Goal: Information Seeking & Learning: Compare options

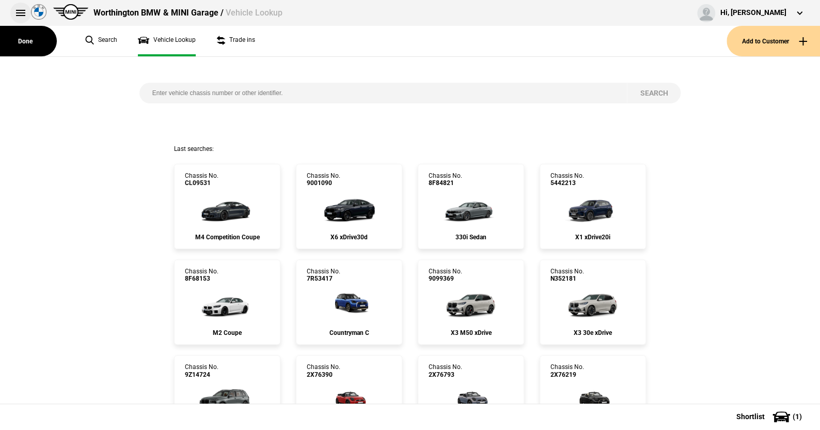
click at [18, 12] on button at bounding box center [20, 13] width 21 height 21
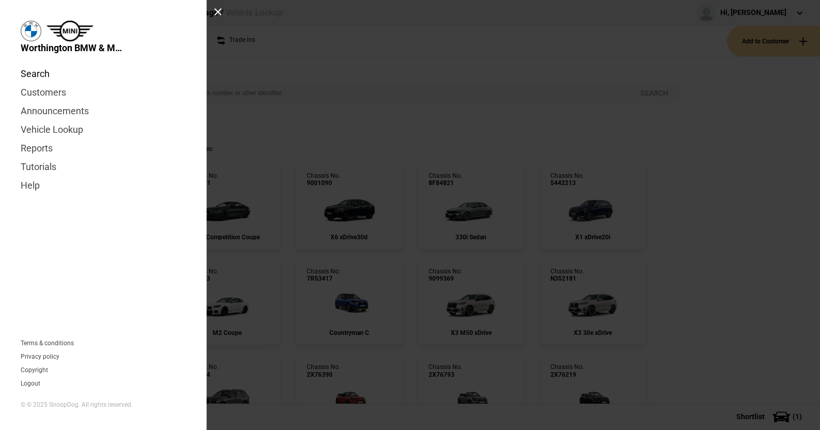
click at [45, 74] on link "Search" at bounding box center [103, 74] width 165 height 19
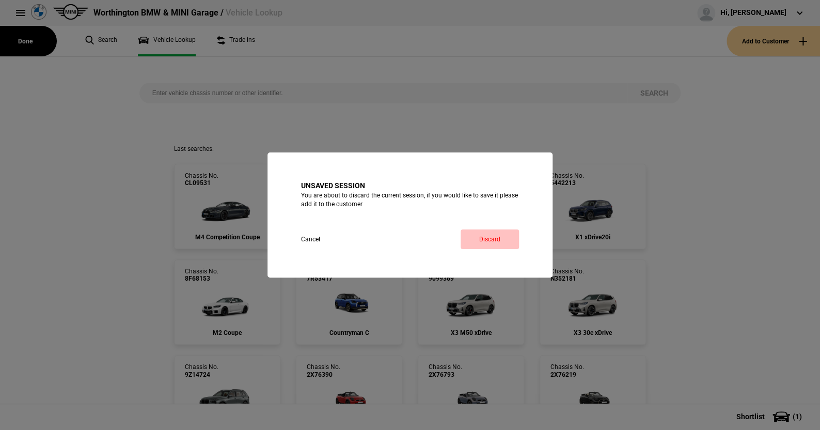
click at [489, 236] on link "Discard" at bounding box center [490, 239] width 58 height 20
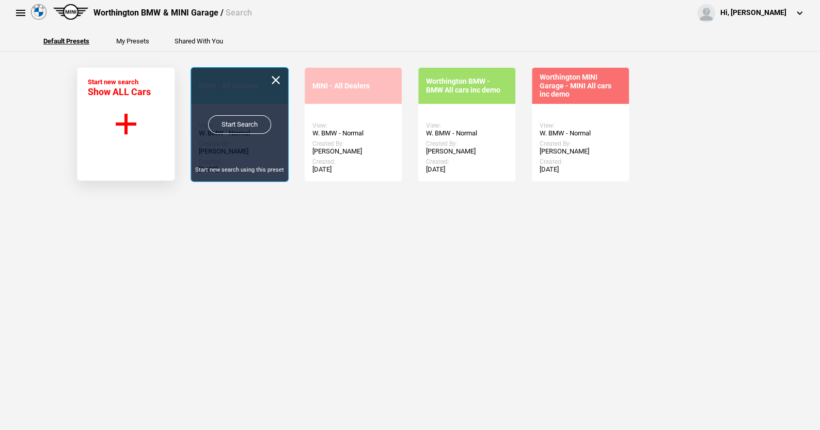
click at [233, 120] on link "Start Search" at bounding box center [239, 124] width 63 height 19
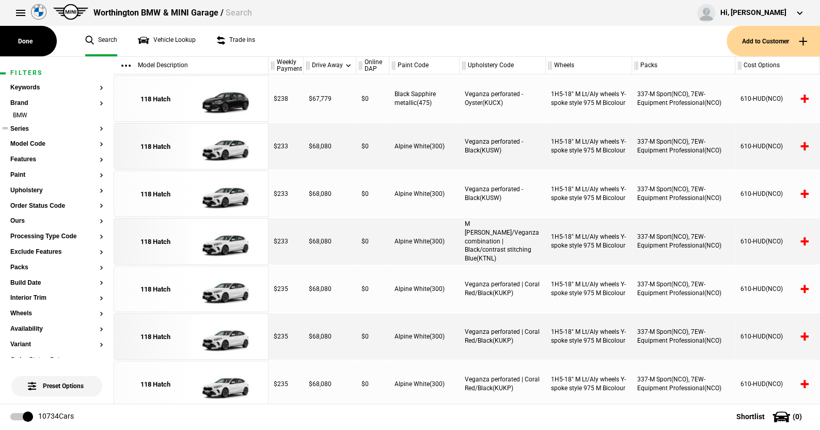
click at [24, 129] on button "Series" at bounding box center [56, 128] width 93 height 7
click at [22, 126] on button "Series" at bounding box center [56, 128] width 93 height 7
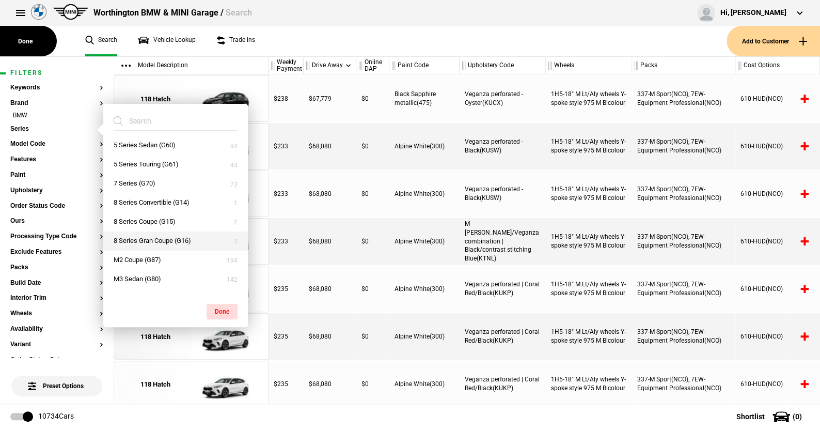
scroll to position [207, 0]
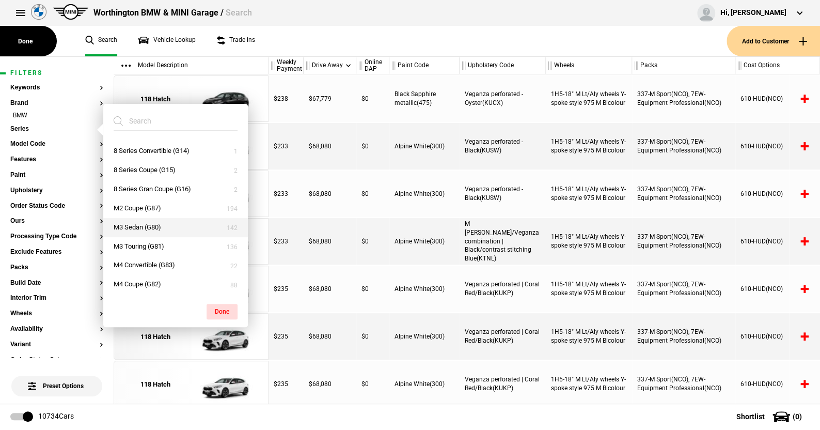
click at [132, 221] on button "M3 Sedan (G80)" at bounding box center [175, 227] width 145 height 19
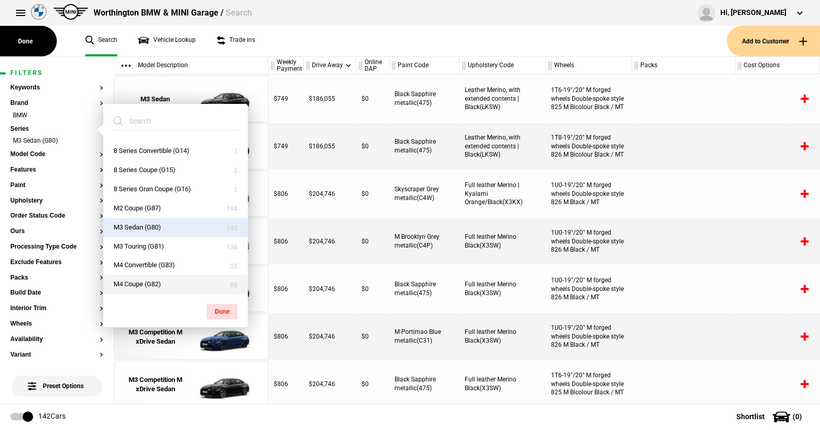
drag, startPoint x: 138, startPoint y: 282, endPoint x: 179, endPoint y: 289, distance: 41.3
click at [146, 281] on button "M4 Coupe (G82)" at bounding box center [175, 284] width 145 height 19
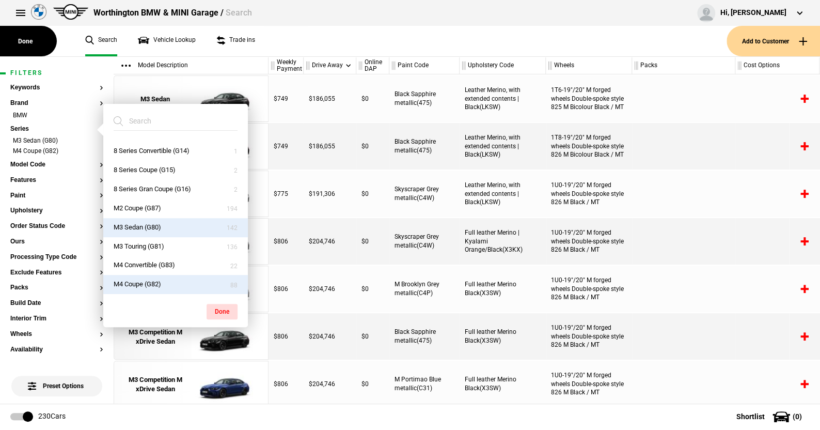
click at [177, 282] on button "M4 Coupe (G82)" at bounding box center [175, 284] width 145 height 19
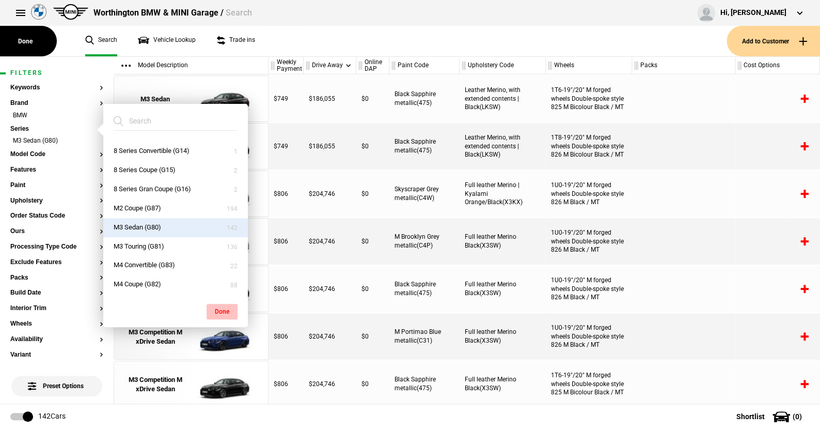
click at [215, 308] on button "Done" at bounding box center [222, 311] width 31 height 15
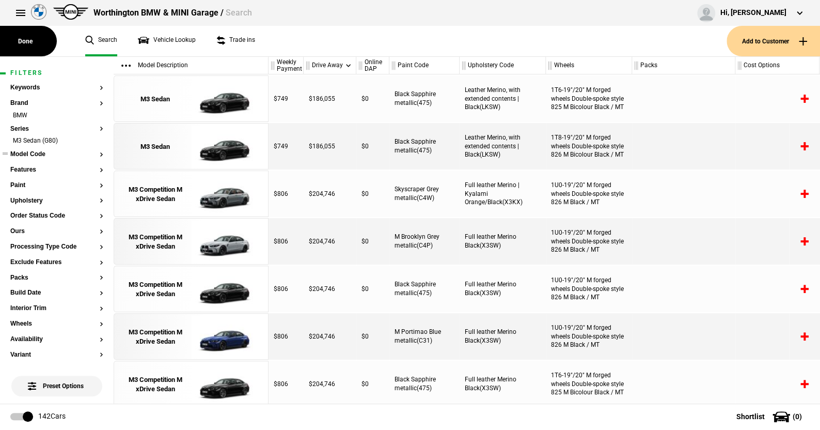
click at [29, 154] on button "Model Code" at bounding box center [56, 154] width 93 height 7
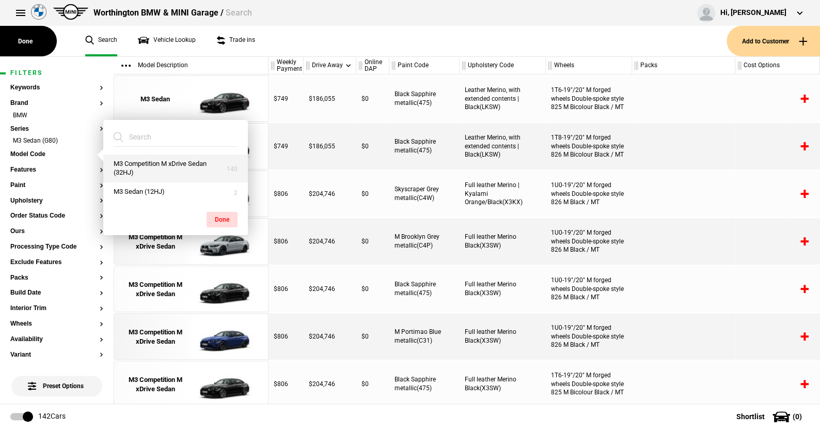
click at [137, 163] on button "M3 Competition M xDrive Sedan (32HJ)" at bounding box center [175, 168] width 145 height 28
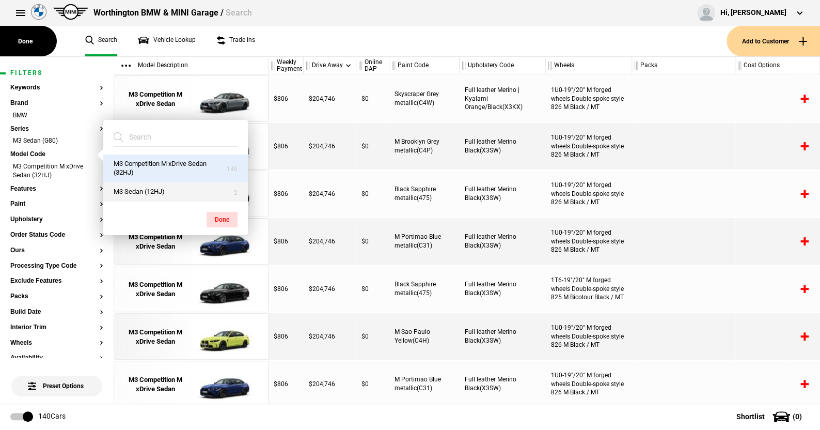
click at [147, 188] on button "M3 Sedan (12HJ)" at bounding box center [175, 191] width 145 height 19
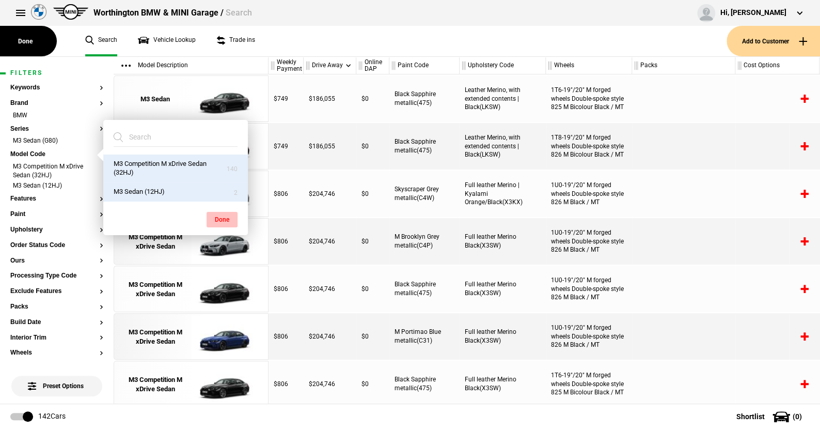
click at [224, 215] on button "Done" at bounding box center [222, 219] width 31 height 15
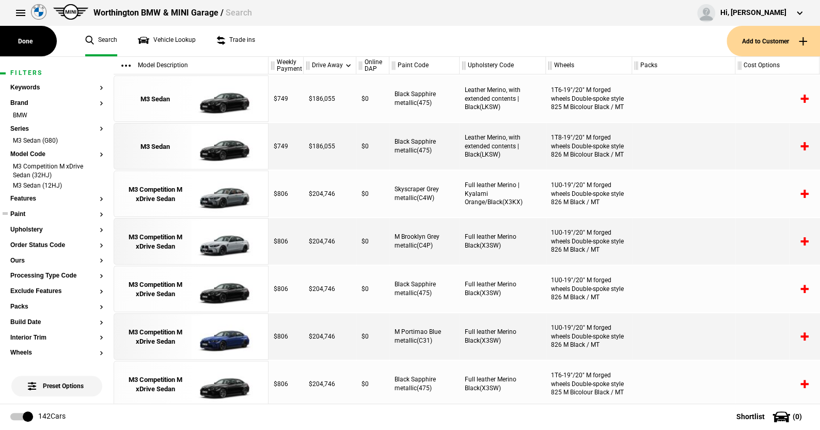
click at [22, 215] on button "Paint" at bounding box center [56, 214] width 93 height 7
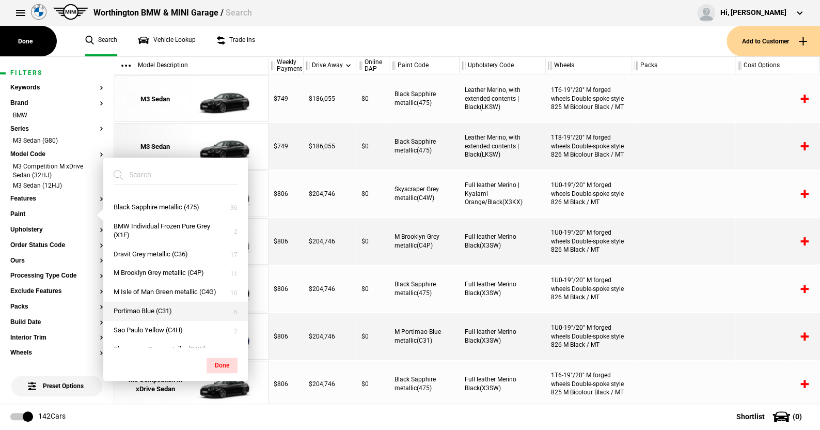
scroll to position [101, 0]
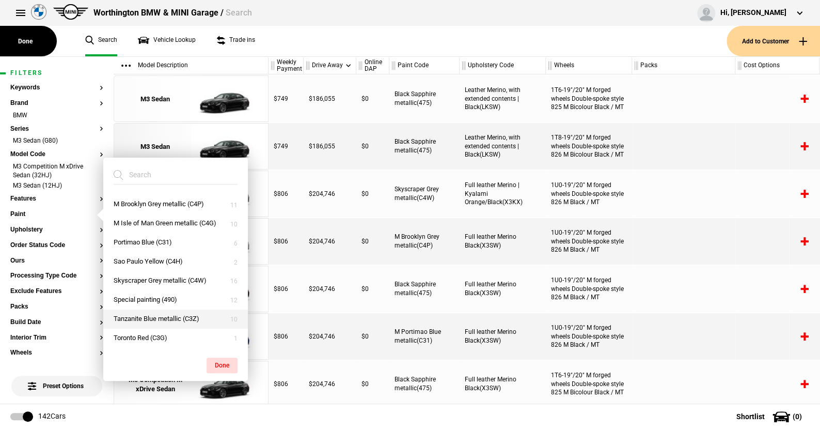
click at [159, 313] on button "Tanzanite Blue metallic (C3Z)" at bounding box center [175, 318] width 145 height 19
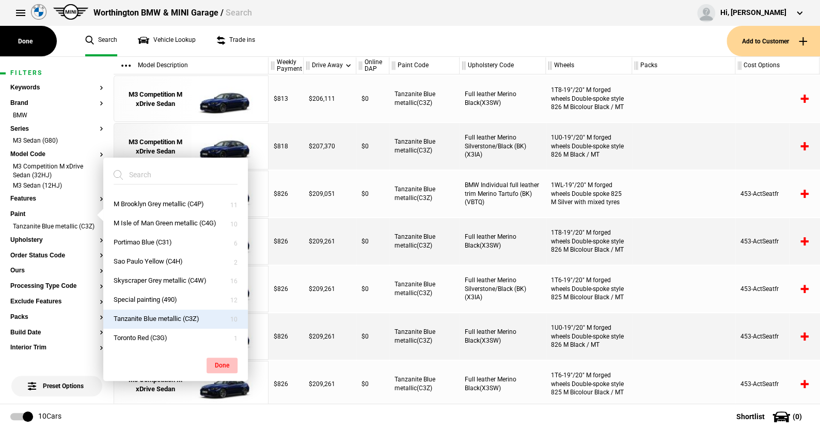
click at [221, 363] on button "Done" at bounding box center [222, 364] width 31 height 15
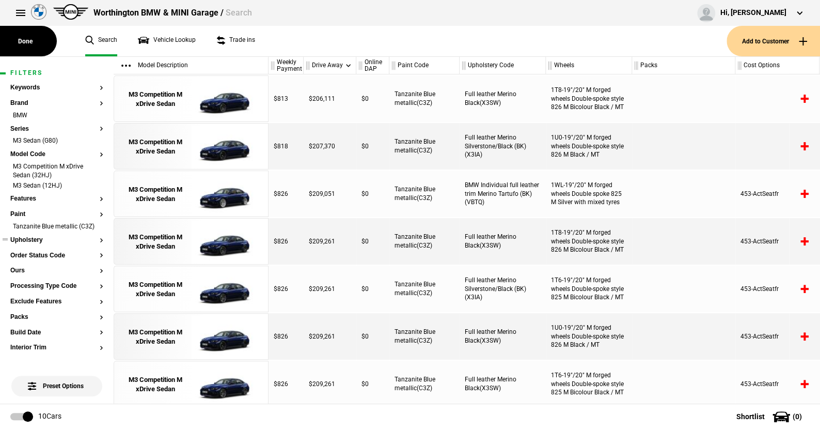
click at [40, 244] on button "Upholstery" at bounding box center [56, 239] width 93 height 7
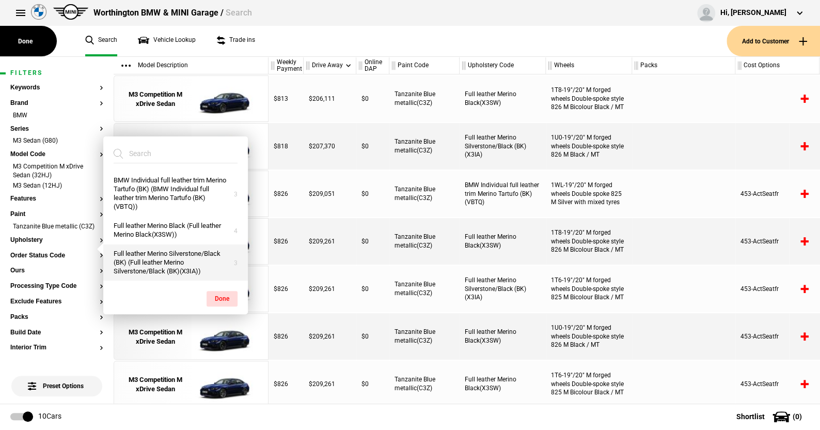
click at [155, 257] on button "Full leather Merino Silverstone/Black (BK) (Full leather Merino Silverstone/Bla…" at bounding box center [175, 262] width 145 height 37
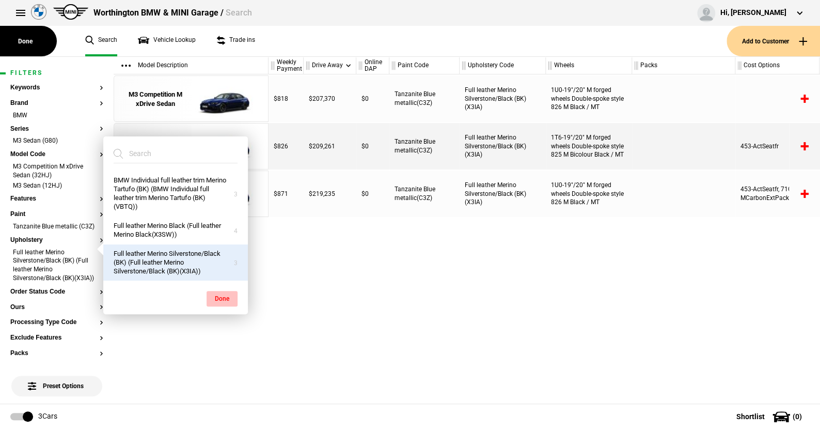
click at [219, 293] on button "Done" at bounding box center [222, 298] width 31 height 15
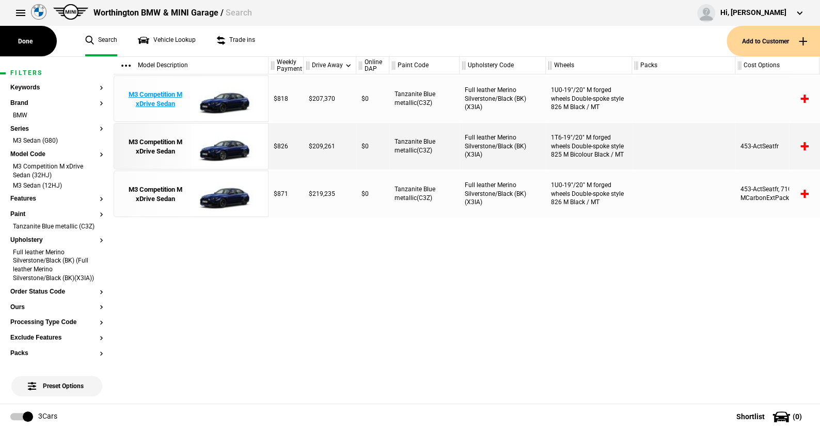
click at [233, 96] on img at bounding box center [227, 99] width 72 height 46
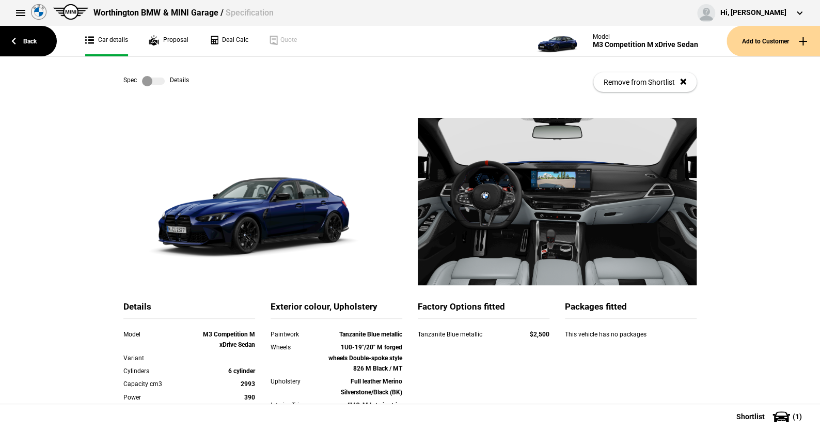
click at [157, 80] on label at bounding box center [153, 81] width 23 height 10
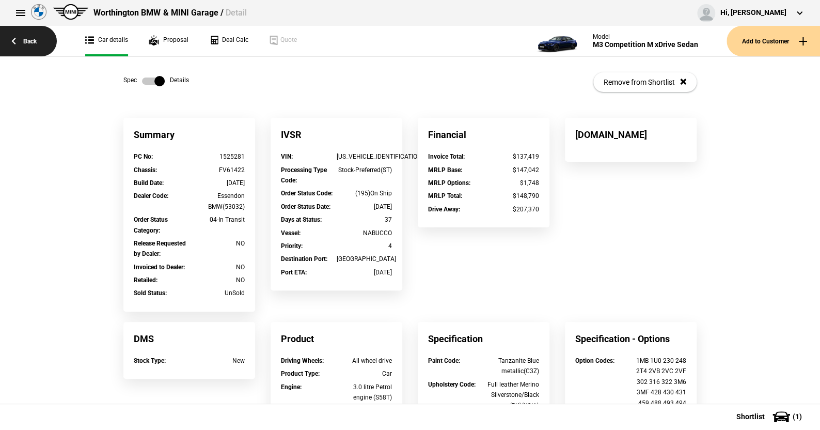
click at [29, 37] on link "Back" at bounding box center [28, 41] width 57 height 30
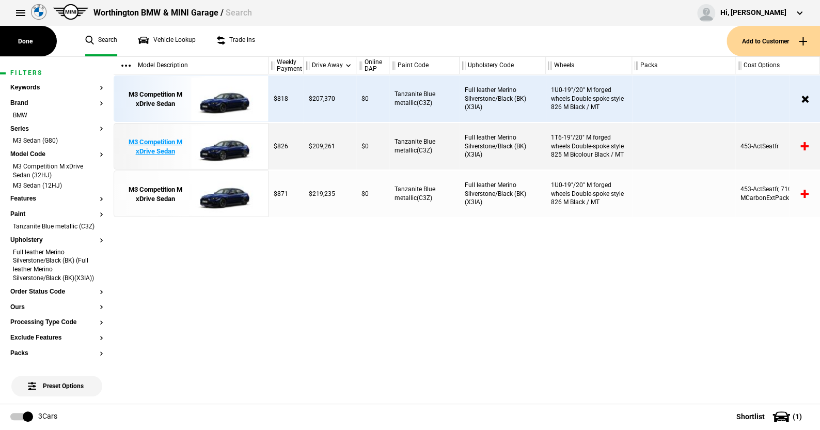
click at [228, 150] on img at bounding box center [227, 146] width 72 height 46
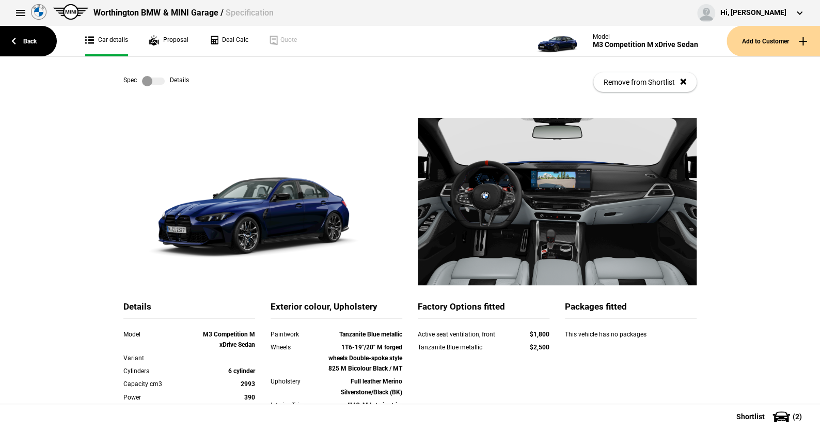
click at [154, 80] on label at bounding box center [153, 81] width 23 height 10
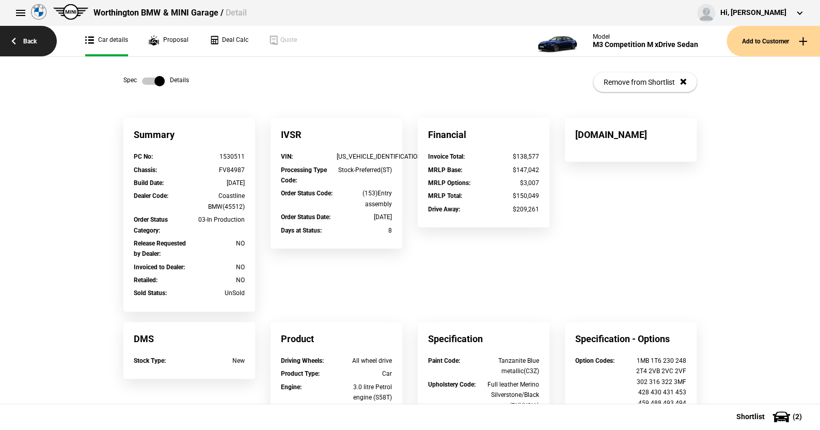
click at [37, 42] on link "Back" at bounding box center [28, 41] width 57 height 30
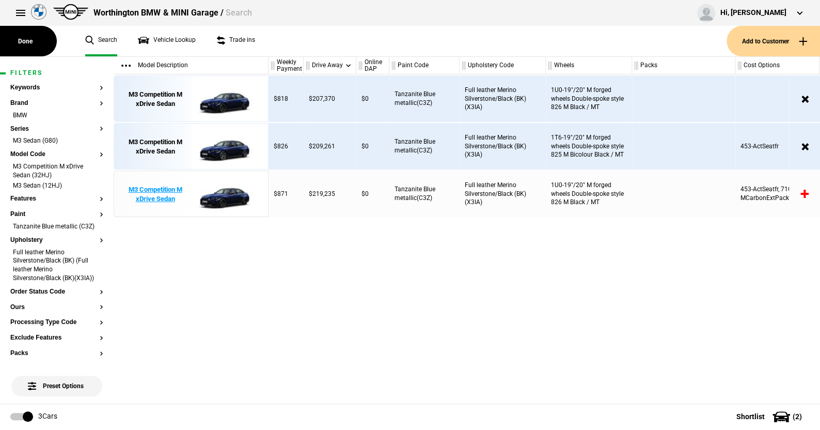
click at [219, 193] on img at bounding box center [227, 194] width 72 height 46
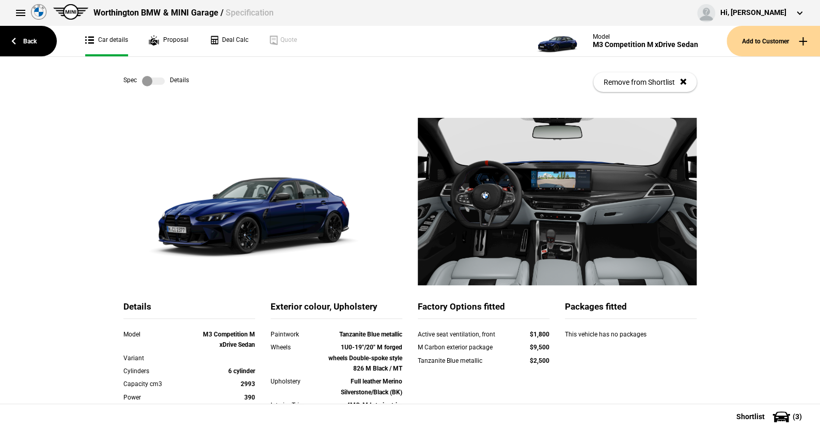
click at [155, 78] on label at bounding box center [153, 81] width 23 height 10
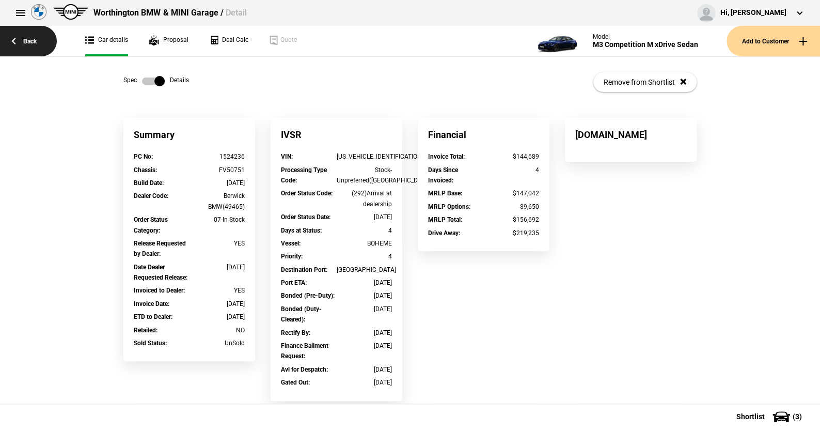
click at [32, 41] on link "Back" at bounding box center [28, 41] width 57 height 30
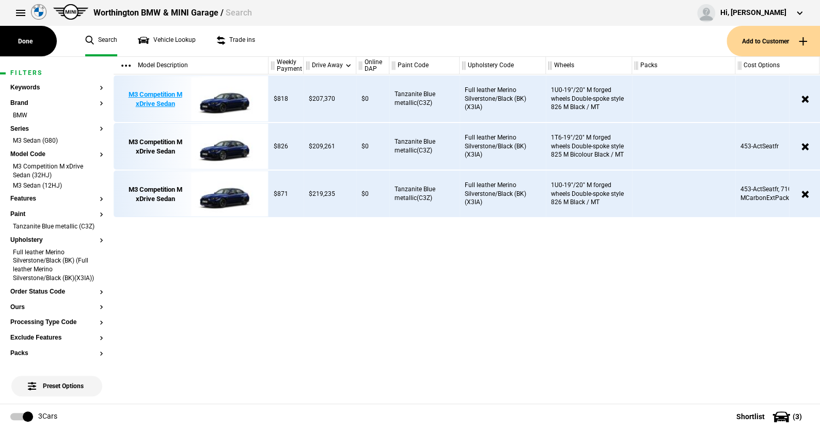
click at [228, 102] on img at bounding box center [227, 99] width 72 height 46
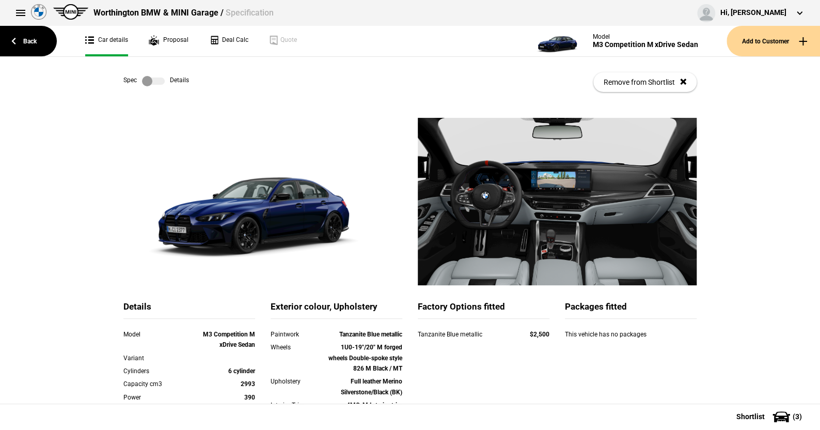
click at [159, 80] on label at bounding box center [153, 81] width 23 height 10
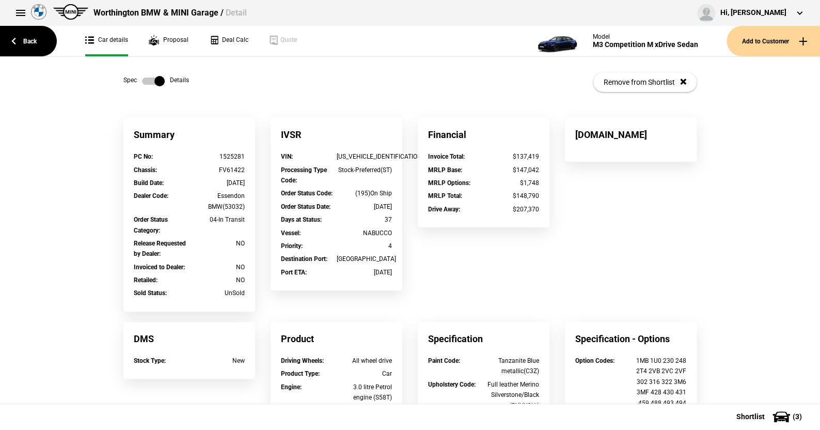
click at [142, 78] on label at bounding box center [153, 81] width 23 height 10
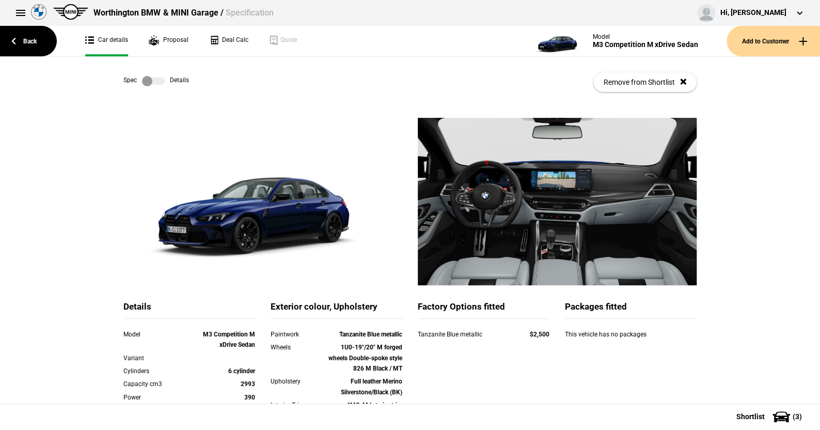
click at [157, 80] on label at bounding box center [153, 81] width 23 height 10
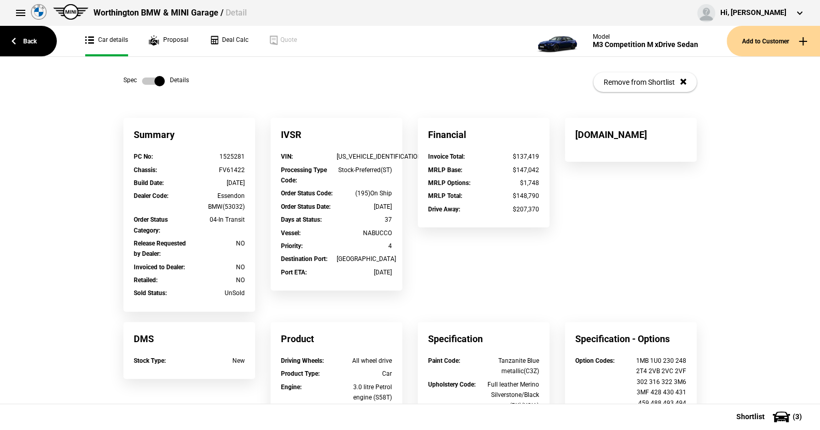
click at [142, 77] on label at bounding box center [153, 81] width 23 height 10
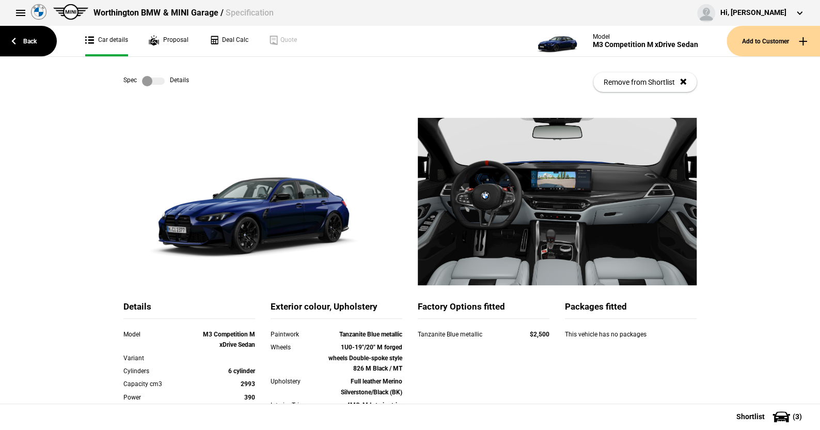
click at [158, 80] on label at bounding box center [153, 81] width 23 height 10
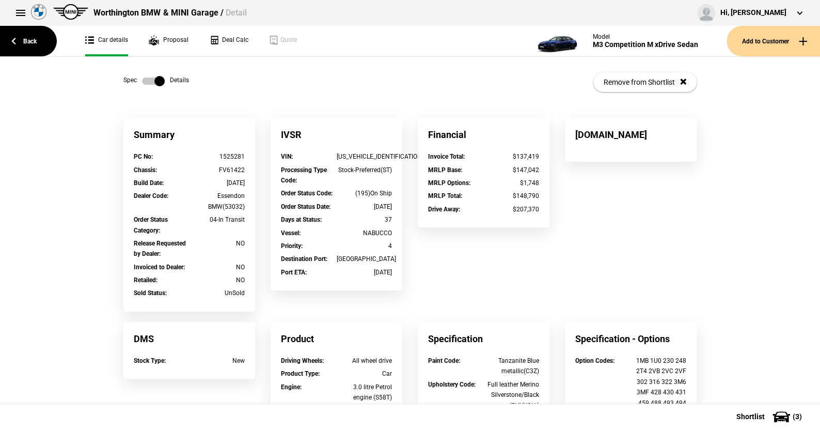
click at [142, 79] on label at bounding box center [153, 81] width 23 height 10
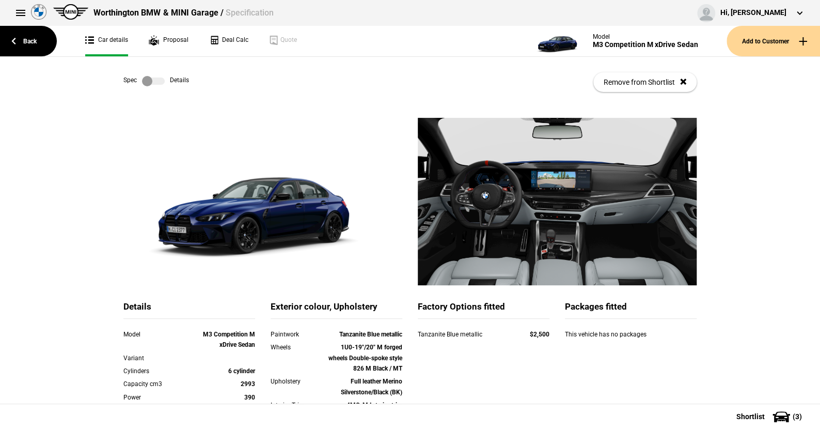
click at [156, 80] on label at bounding box center [153, 81] width 23 height 10
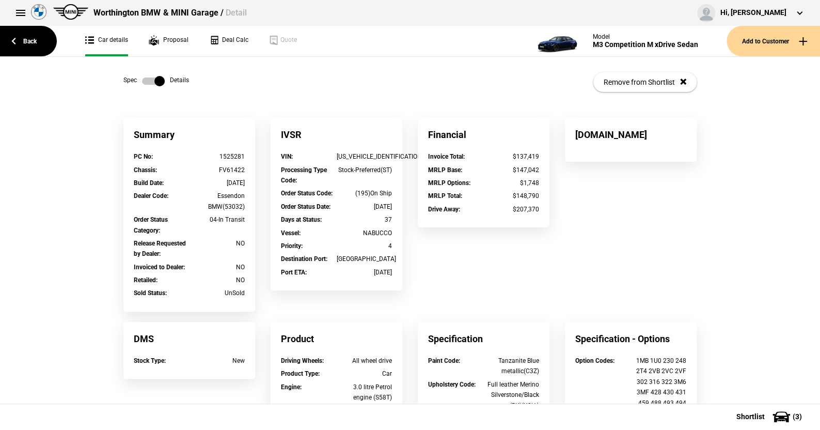
click at [142, 78] on label at bounding box center [153, 81] width 23 height 10
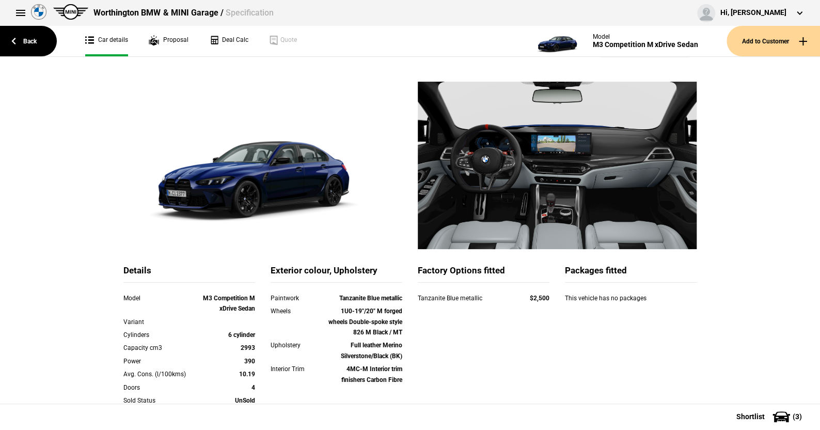
scroll to position [103, 0]
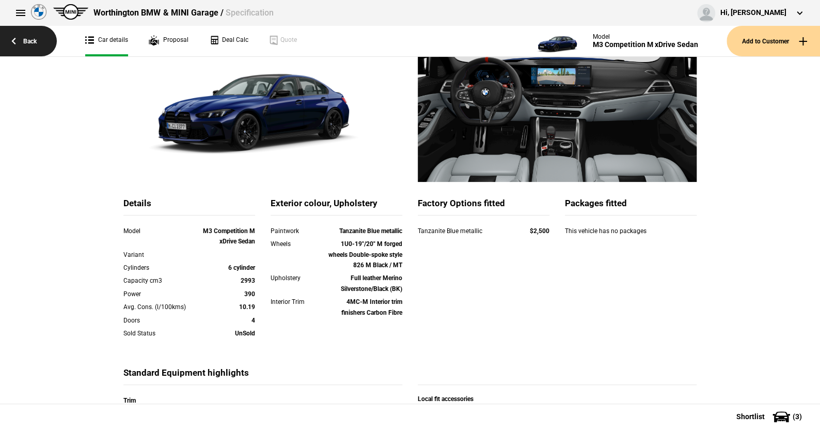
click at [33, 36] on link "Back" at bounding box center [28, 41] width 57 height 30
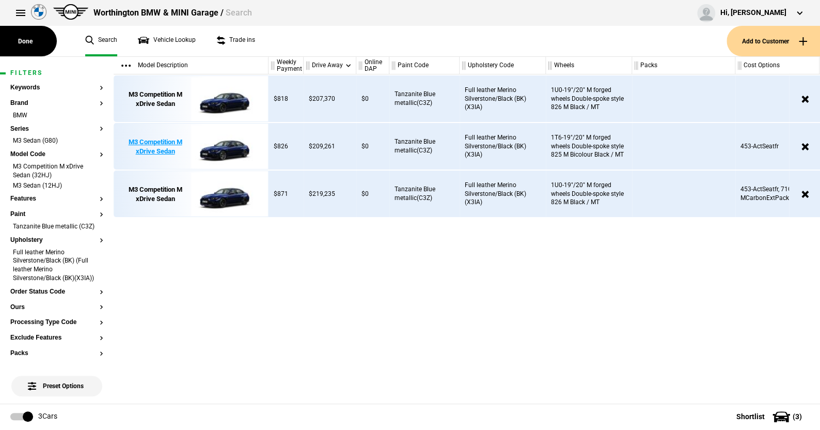
click at [224, 149] on img at bounding box center [227, 146] width 72 height 46
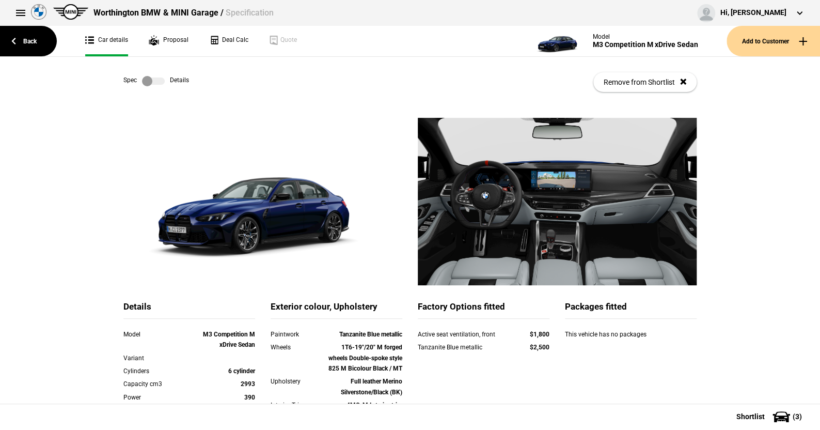
click at [157, 82] on label at bounding box center [153, 81] width 23 height 10
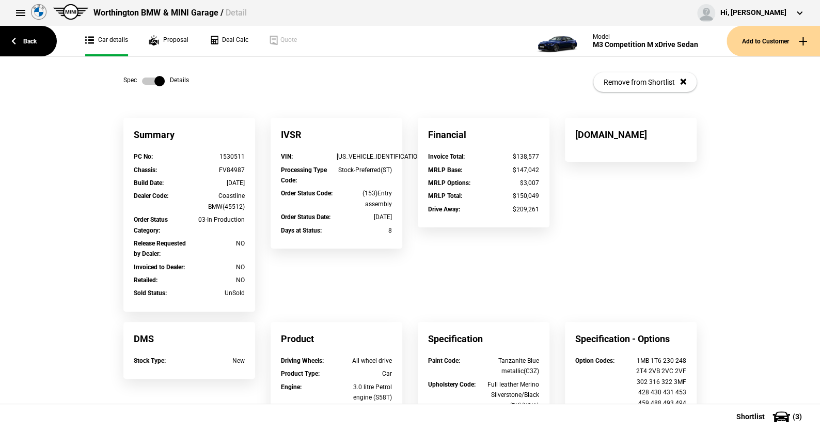
click at [143, 81] on label at bounding box center [153, 81] width 23 height 10
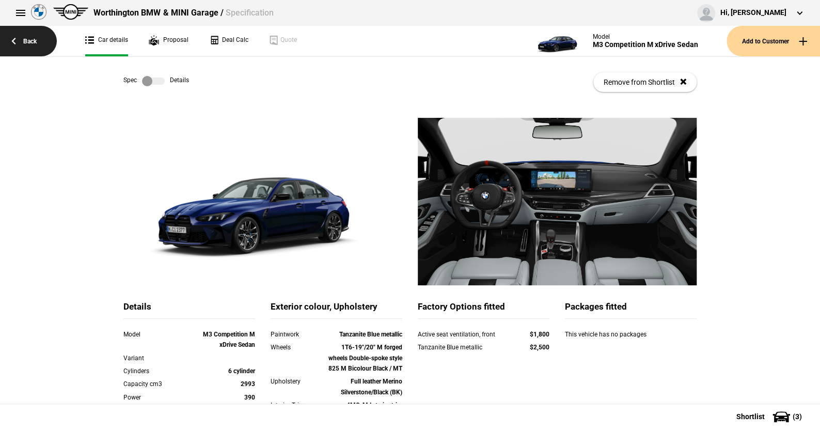
click at [34, 40] on link "Back" at bounding box center [28, 41] width 57 height 30
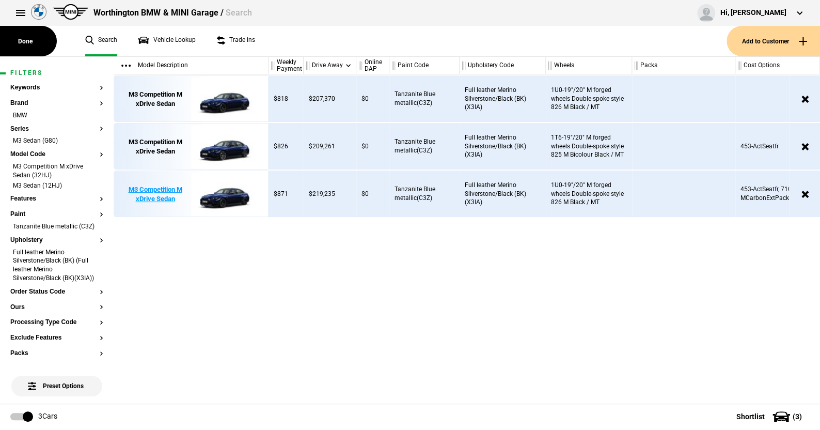
click at [231, 193] on img at bounding box center [227, 194] width 72 height 46
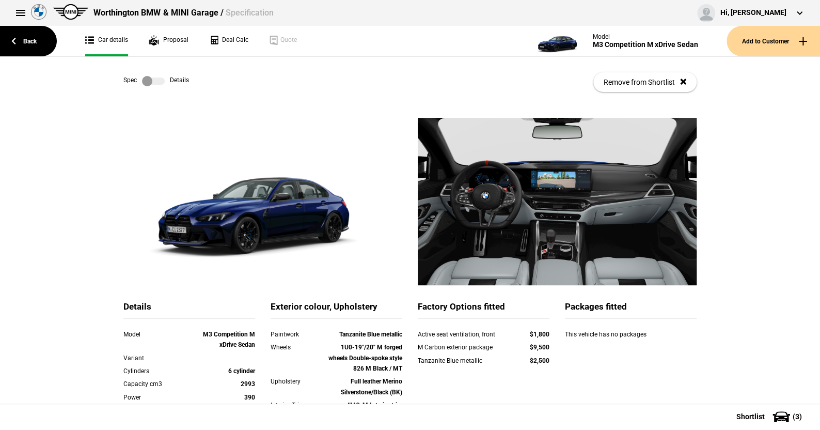
click at [151, 78] on label at bounding box center [153, 81] width 23 height 10
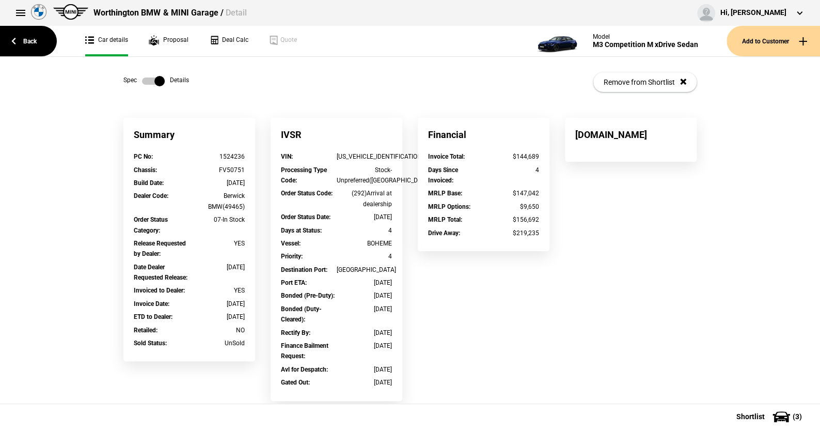
click at [142, 80] on label at bounding box center [153, 81] width 23 height 10
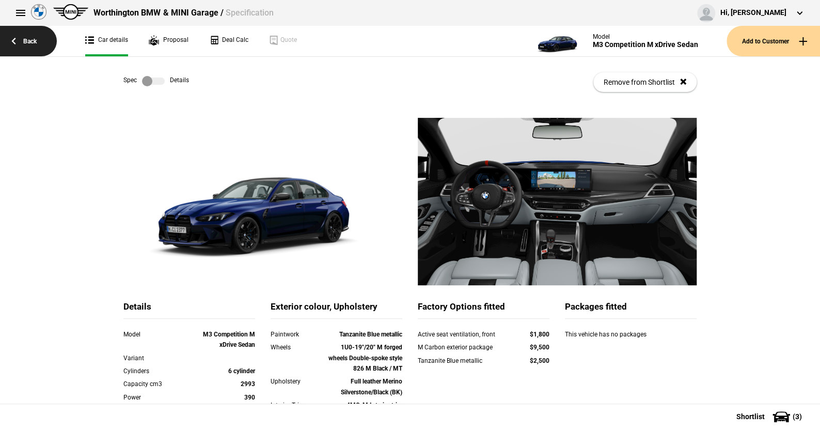
click at [27, 41] on link "Back" at bounding box center [28, 41] width 57 height 30
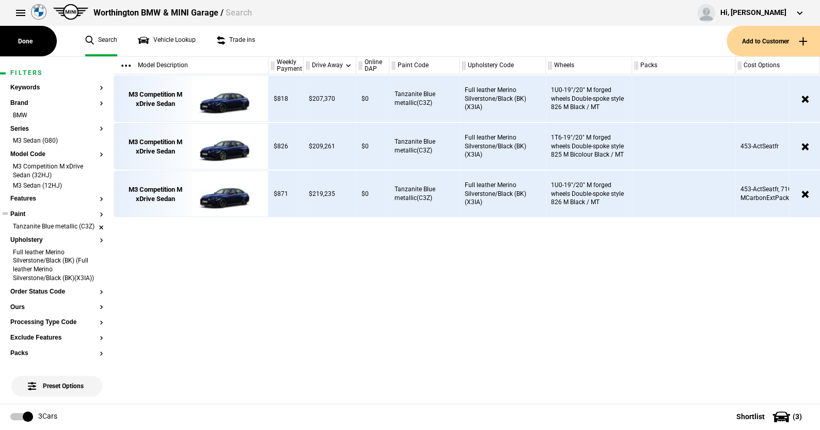
click at [91, 227] on li "Tanzanite Blue metallic (C3Z)" at bounding box center [56, 227] width 93 height 10
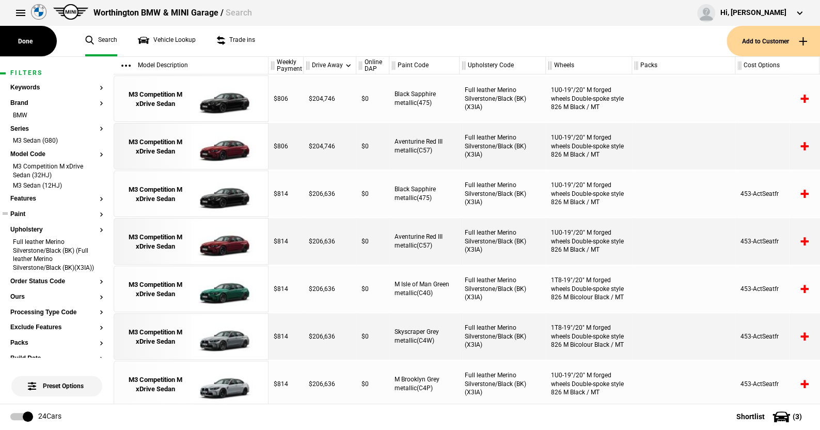
click at [19, 215] on button "Paint" at bounding box center [56, 214] width 93 height 7
